Goal: Task Accomplishment & Management: Use online tool/utility

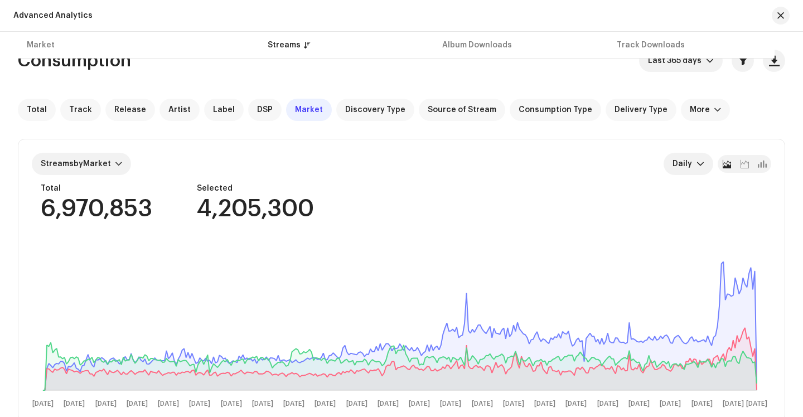
scroll to position [521, 0]
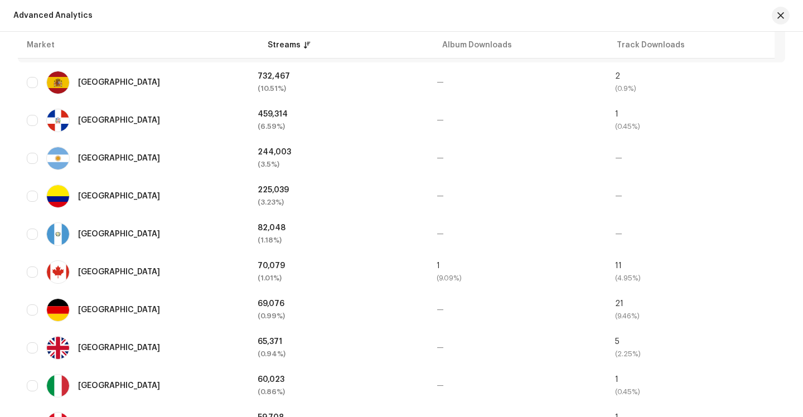
click at [770, 13] on div at bounding box center [776, 16] width 27 height 18
drag, startPoint x: 775, startPoint y: 15, endPoint x: 745, endPoint y: 33, distance: 35.6
click at [775, 15] on button "button" at bounding box center [781, 16] width 18 height 18
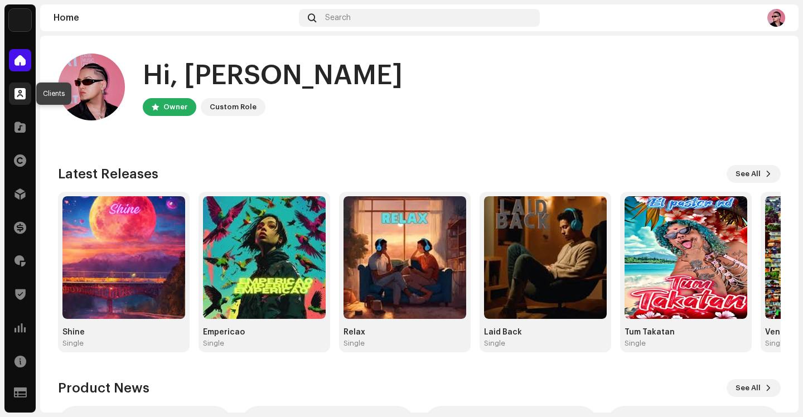
click at [21, 97] on span at bounding box center [20, 93] width 11 height 9
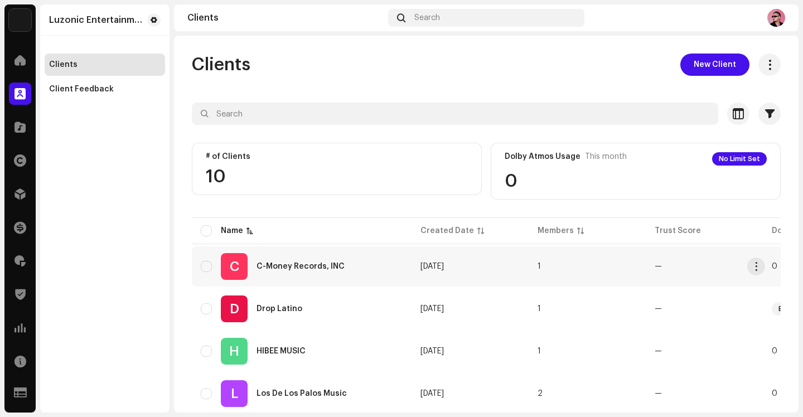
scroll to position [1, 0]
click at [303, 263] on div "C-Money Records, INC" at bounding box center [301, 266] width 88 height 8
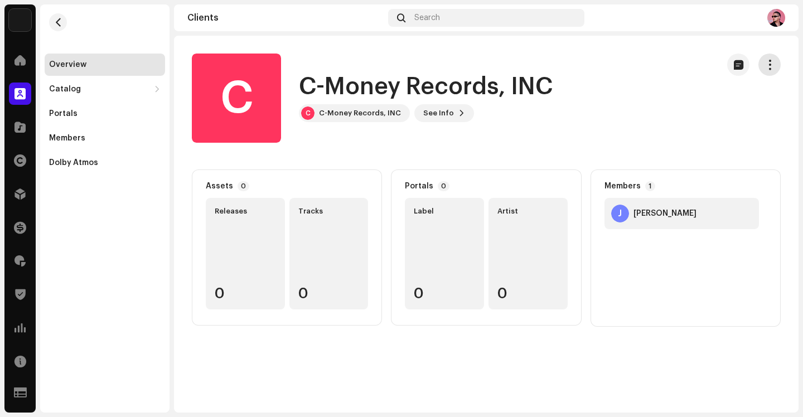
click at [768, 66] on span "button" at bounding box center [770, 64] width 11 height 9
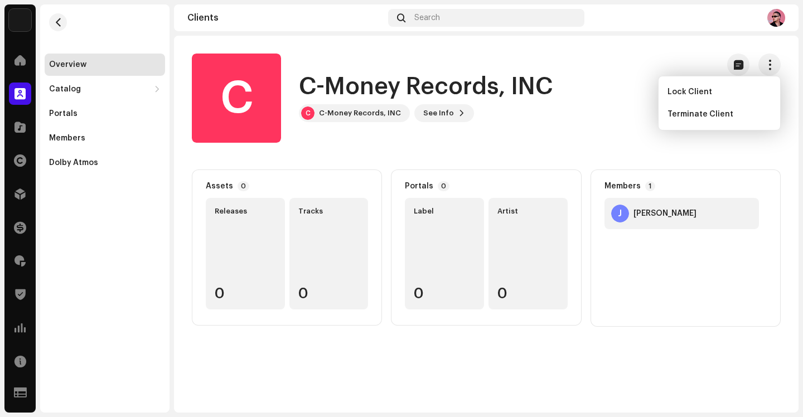
click at [571, 94] on div "C C-Money Records, INC C C-Money Records, INC See Info" at bounding box center [451, 98] width 518 height 89
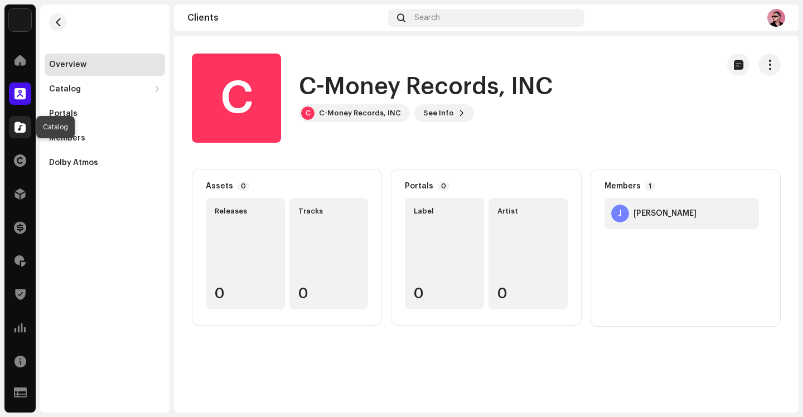
click at [12, 130] on div at bounding box center [20, 127] width 22 height 22
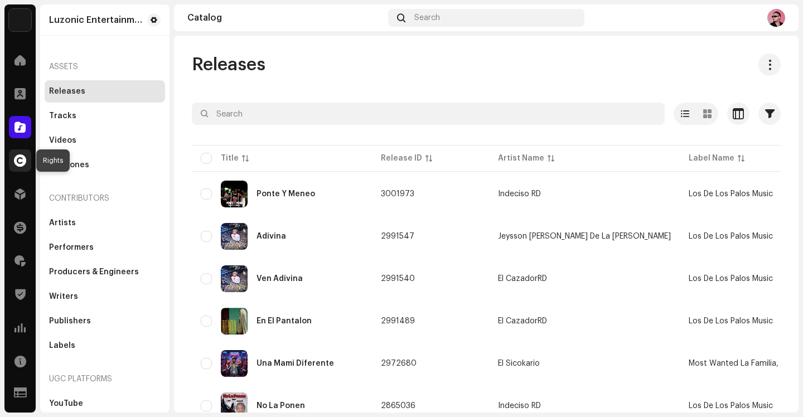
click at [16, 157] on span at bounding box center [20, 160] width 12 height 9
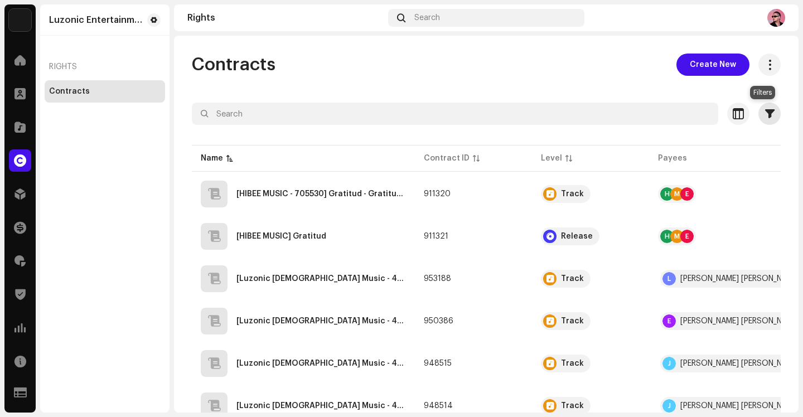
click at [769, 114] on button "button" at bounding box center [770, 114] width 22 height 22
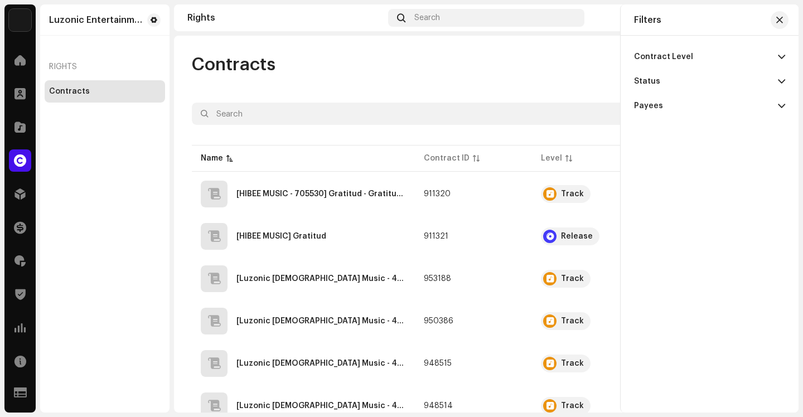
click at [690, 57] on p-accordion-header "Contract Level" at bounding box center [709, 57] width 151 height 25
click at [677, 79] on div "Account" at bounding box center [709, 79] width 151 height 20
radio input "true"
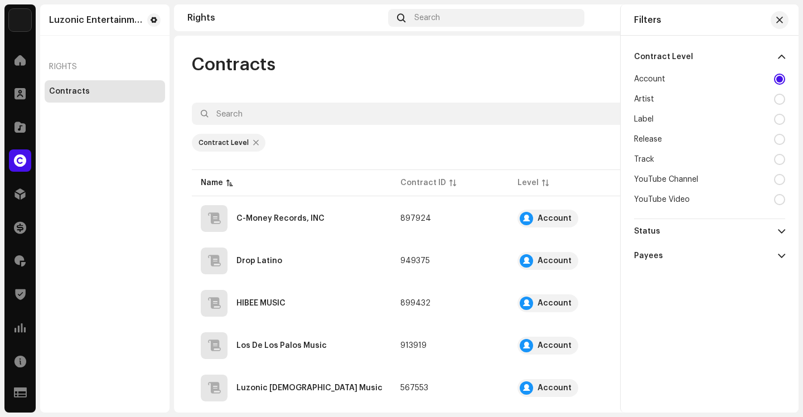
click at [412, 80] on div "Contracts Create New 1 Selected 0 Select all Options Filters Contract Level Acc…" at bounding box center [486, 352] width 625 height 596
click at [317, 219] on div "C-Money Records, INC" at bounding box center [280, 219] width 88 height 8
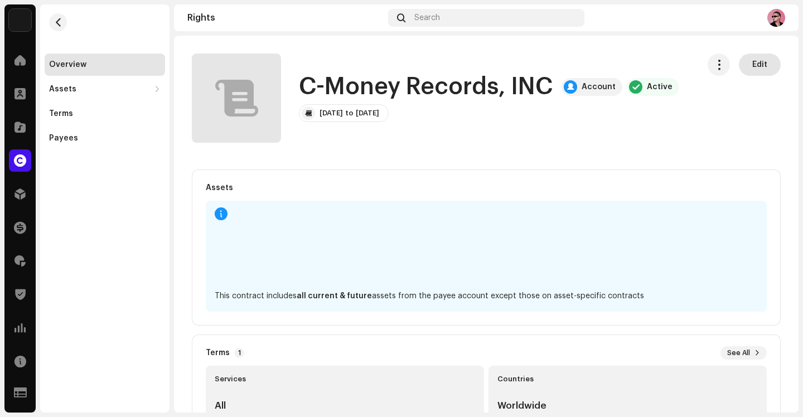
click at [752, 64] on span "Edit" at bounding box center [759, 65] width 15 height 22
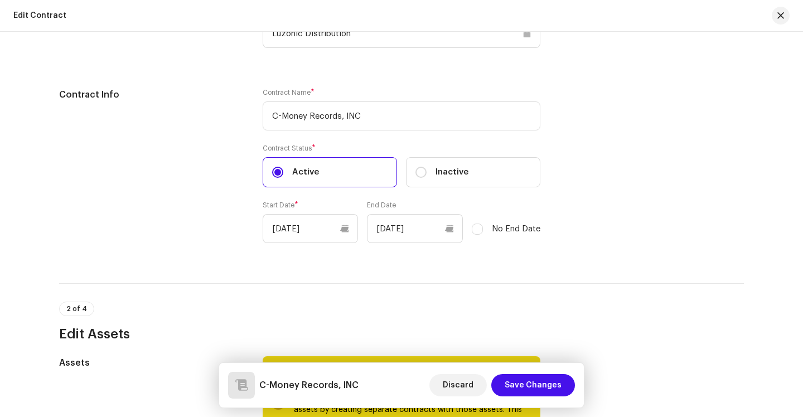
scroll to position [235, 0]
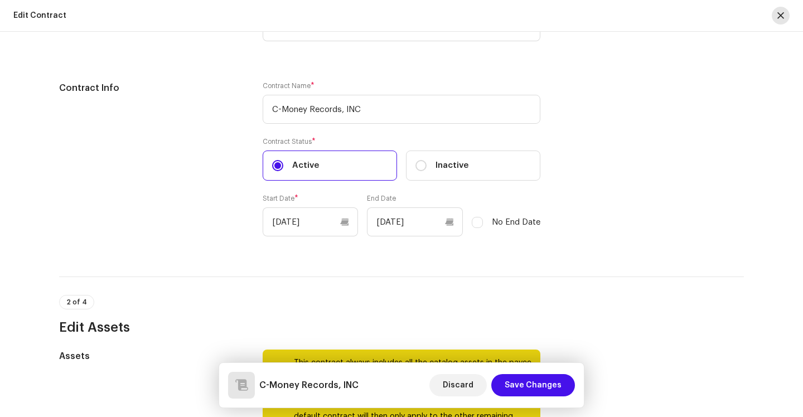
click at [780, 17] on span "button" at bounding box center [781, 15] width 7 height 9
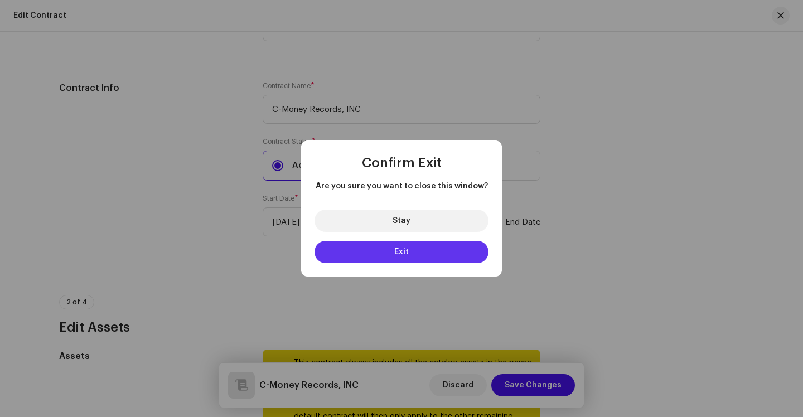
click at [389, 254] on button "Exit" at bounding box center [402, 252] width 174 height 22
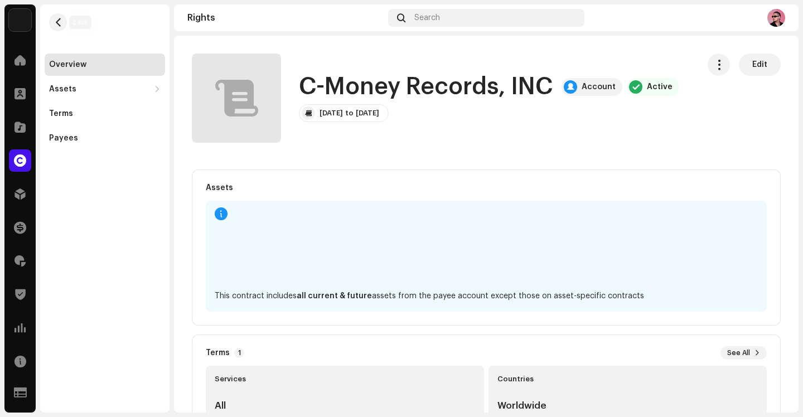
drag, startPoint x: 58, startPoint y: 22, endPoint x: 88, endPoint y: 38, distance: 34.2
click at [60, 22] on span "button" at bounding box center [58, 22] width 8 height 9
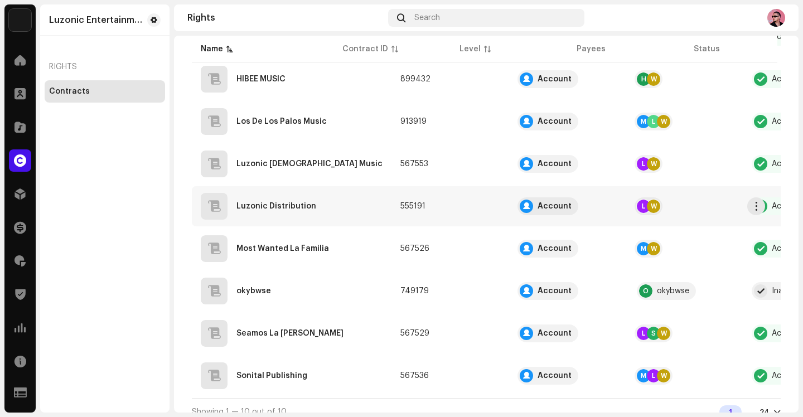
scroll to position [244, 0]
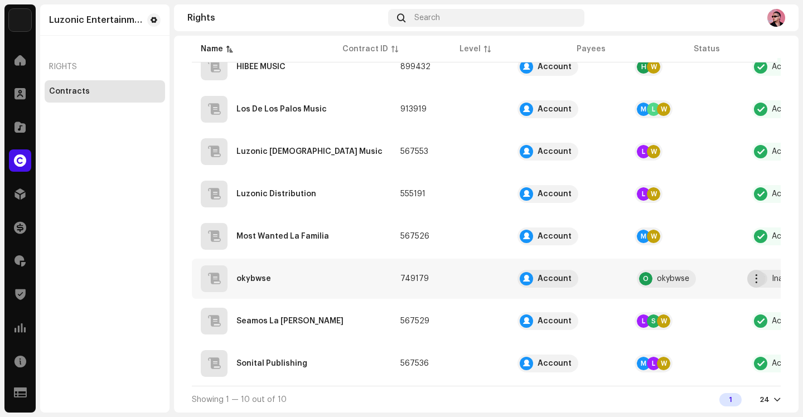
click at [755, 278] on span "button" at bounding box center [756, 278] width 8 height 9
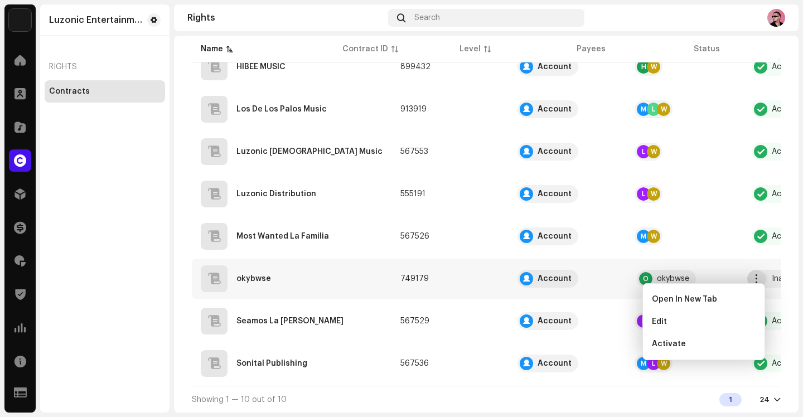
click at [755, 278] on span "button" at bounding box center [756, 278] width 8 height 9
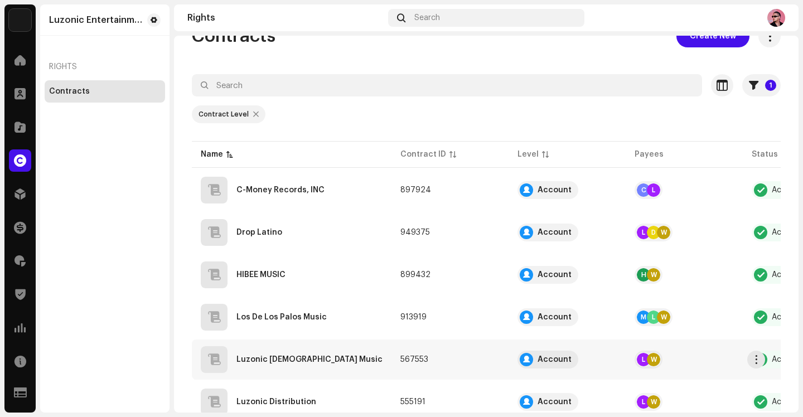
scroll to position [0, 0]
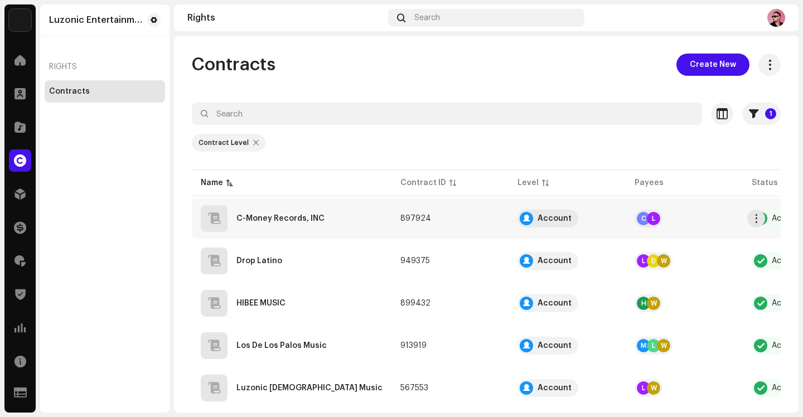
click at [392, 217] on td "897924" at bounding box center [450, 219] width 117 height 40
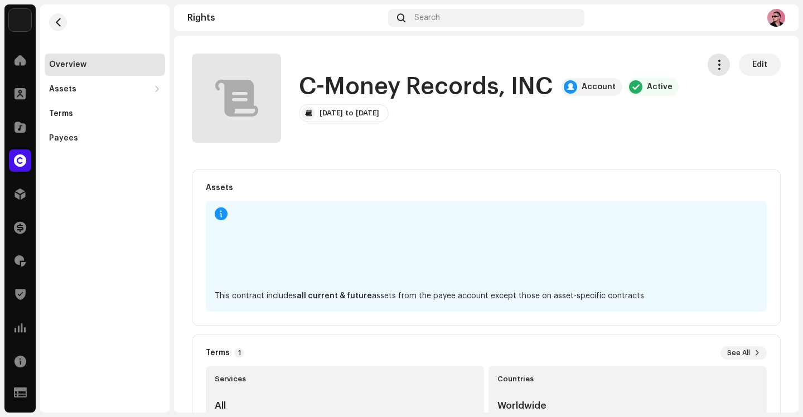
click at [708, 67] on button "button" at bounding box center [719, 65] width 22 height 22
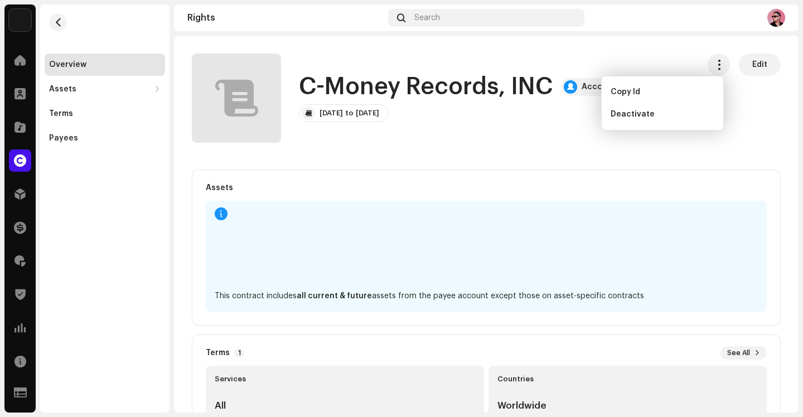
click at [540, 144] on rights-contracts-details-music-overview "C-Money Records, INC Account Active Edit C-Money Records, INC Account Active [D…" at bounding box center [486, 356] width 625 height 640
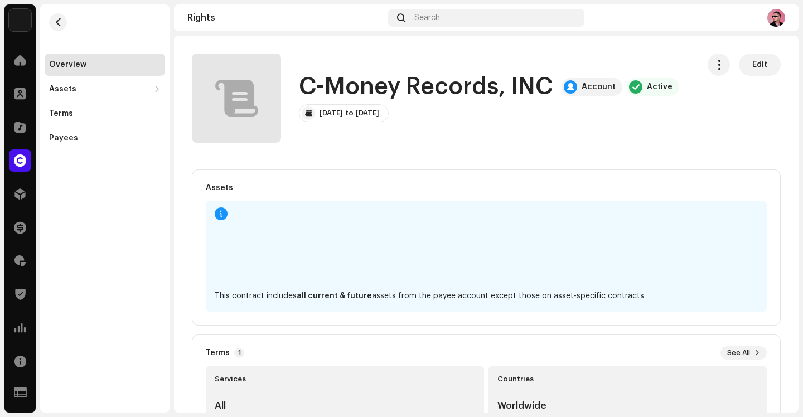
click at [567, 86] on div at bounding box center [570, 87] width 7 height 9
click at [83, 108] on div "Terms" at bounding box center [105, 114] width 120 height 22
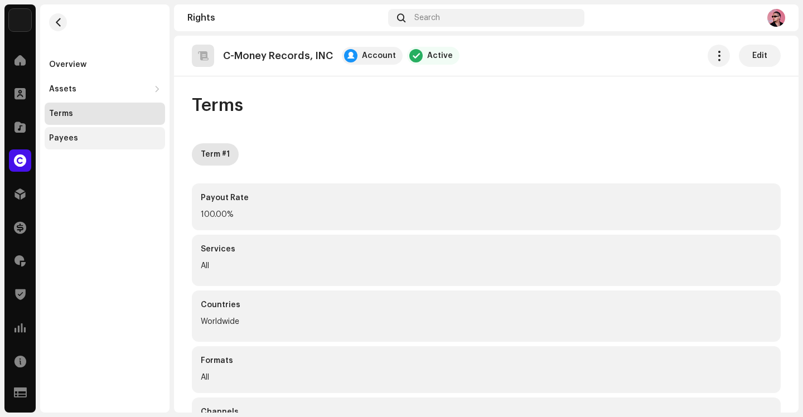
click at [72, 131] on div "Payees" at bounding box center [105, 138] width 120 height 22
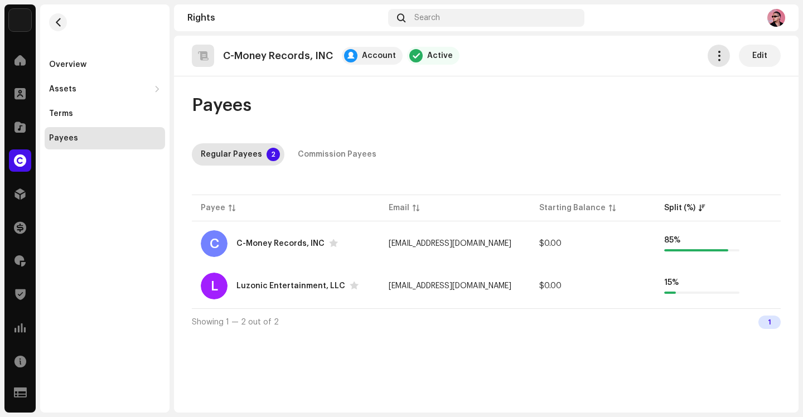
click at [715, 46] on button "button" at bounding box center [719, 56] width 22 height 22
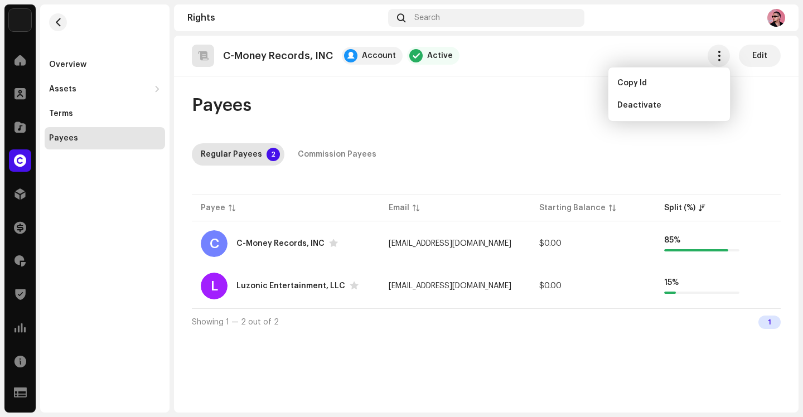
click at [463, 94] on div "Payees" at bounding box center [486, 105] width 589 height 22
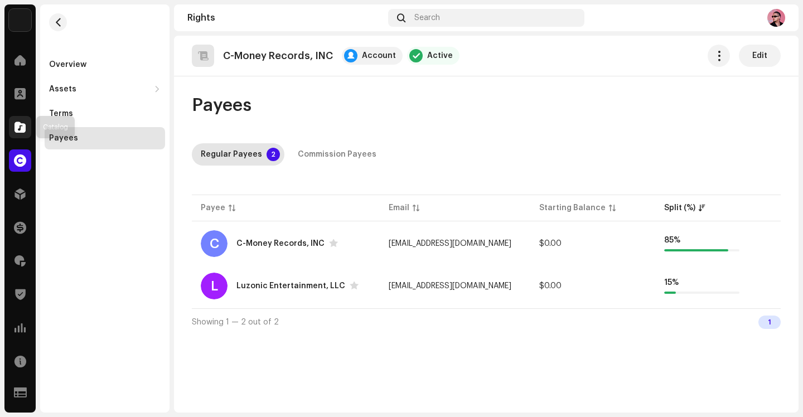
click at [12, 125] on div at bounding box center [20, 127] width 22 height 22
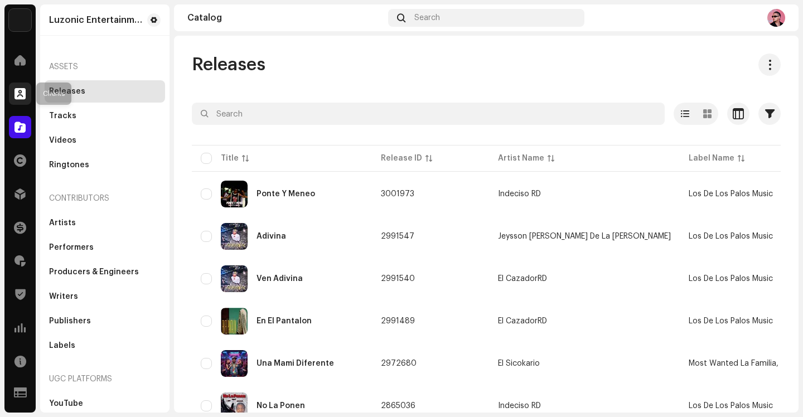
click at [15, 86] on div at bounding box center [20, 94] width 22 height 22
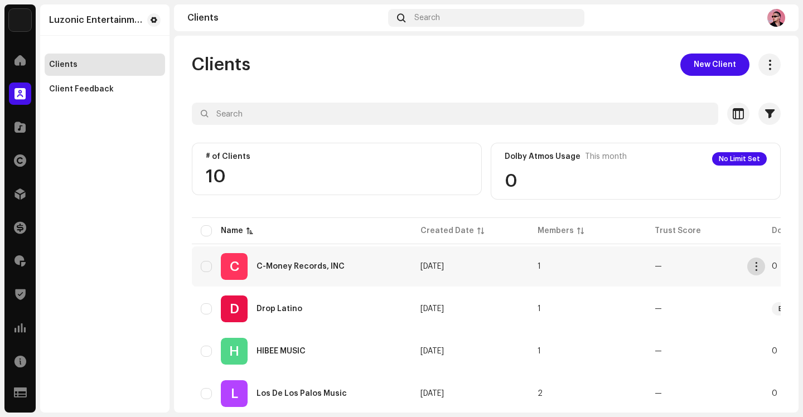
click at [757, 267] on span "button" at bounding box center [756, 266] width 8 height 9
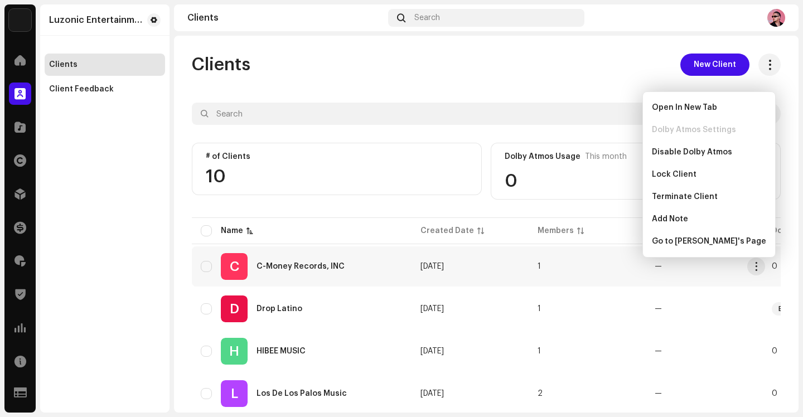
click at [297, 271] on div "C C-Money Records, INC" at bounding box center [302, 266] width 202 height 27
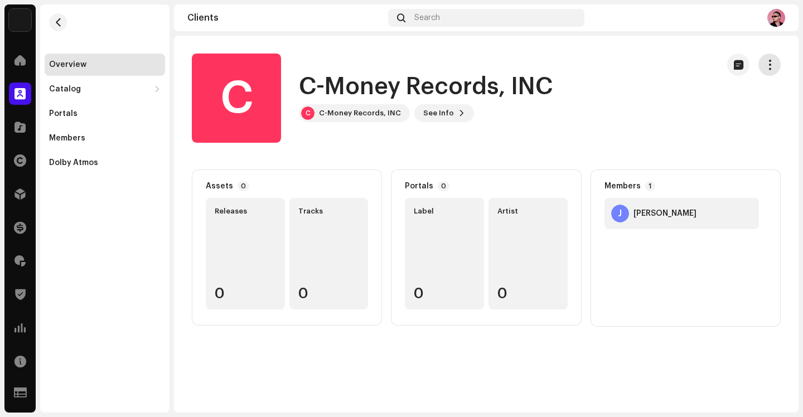
click at [766, 57] on button "button" at bounding box center [770, 65] width 22 height 22
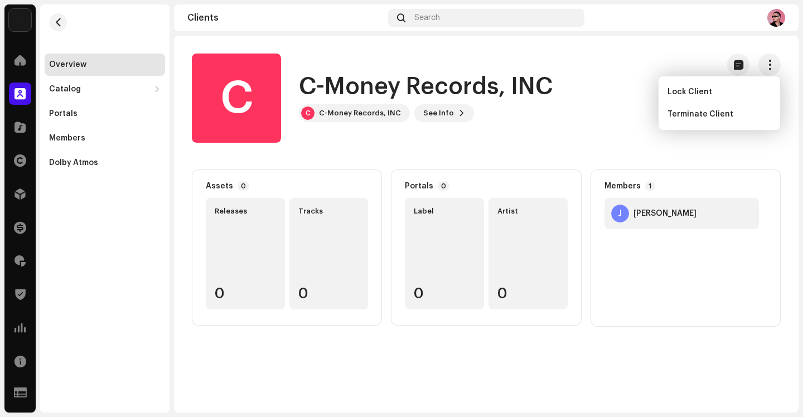
click at [544, 91] on h1 "C-Money Records, INC" at bounding box center [426, 87] width 254 height 26
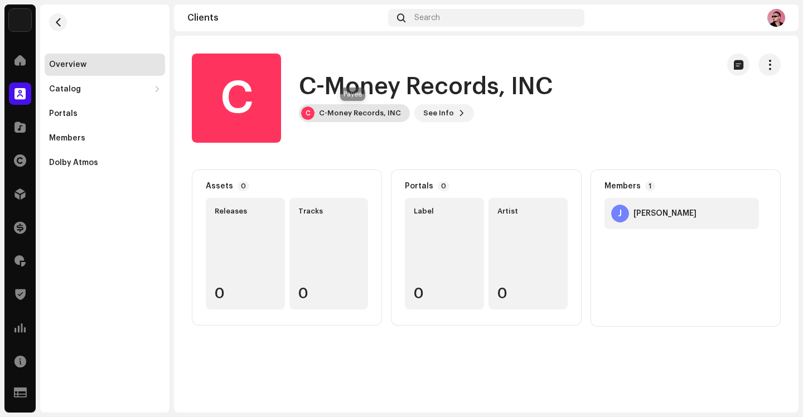
drag, startPoint x: 354, startPoint y: 109, endPoint x: 365, endPoint y: 110, distance: 10.7
click at [355, 109] on div "C-Money Records, INC" at bounding box center [360, 113] width 82 height 9
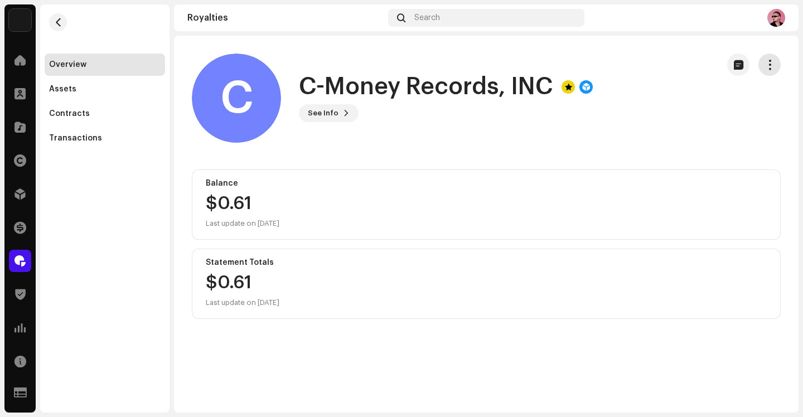
click at [770, 65] on span "button" at bounding box center [770, 64] width 11 height 9
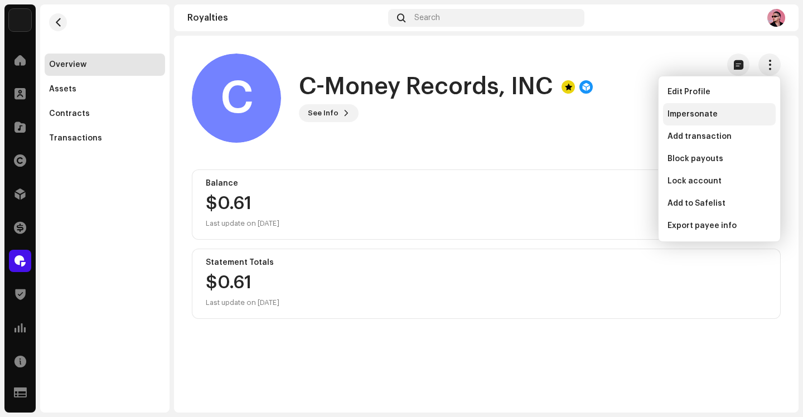
click at [704, 109] on div "Impersonate" at bounding box center [719, 114] width 113 height 22
